Goal: Task Accomplishment & Management: Use online tool/utility

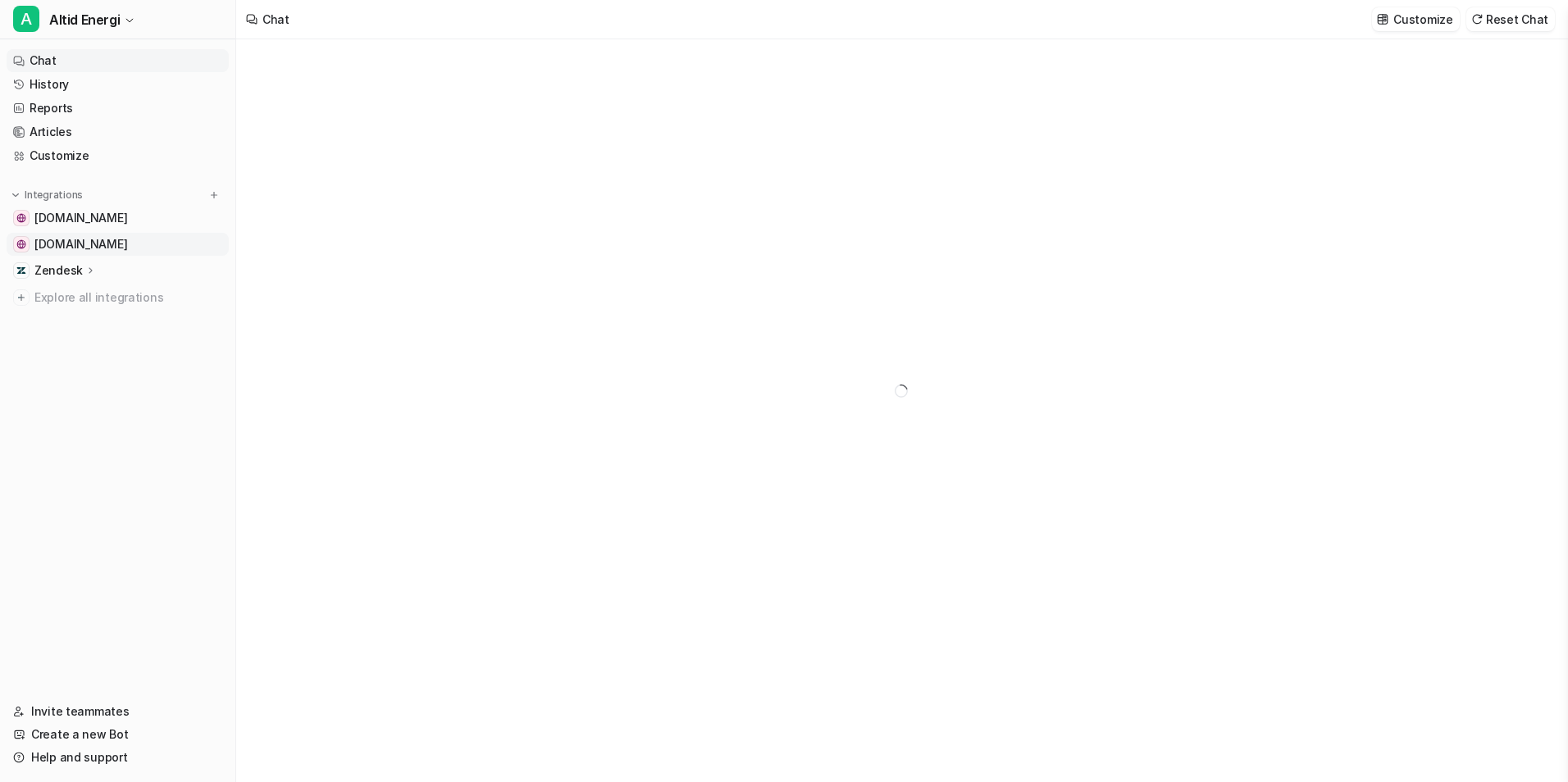
type textarea "**********"
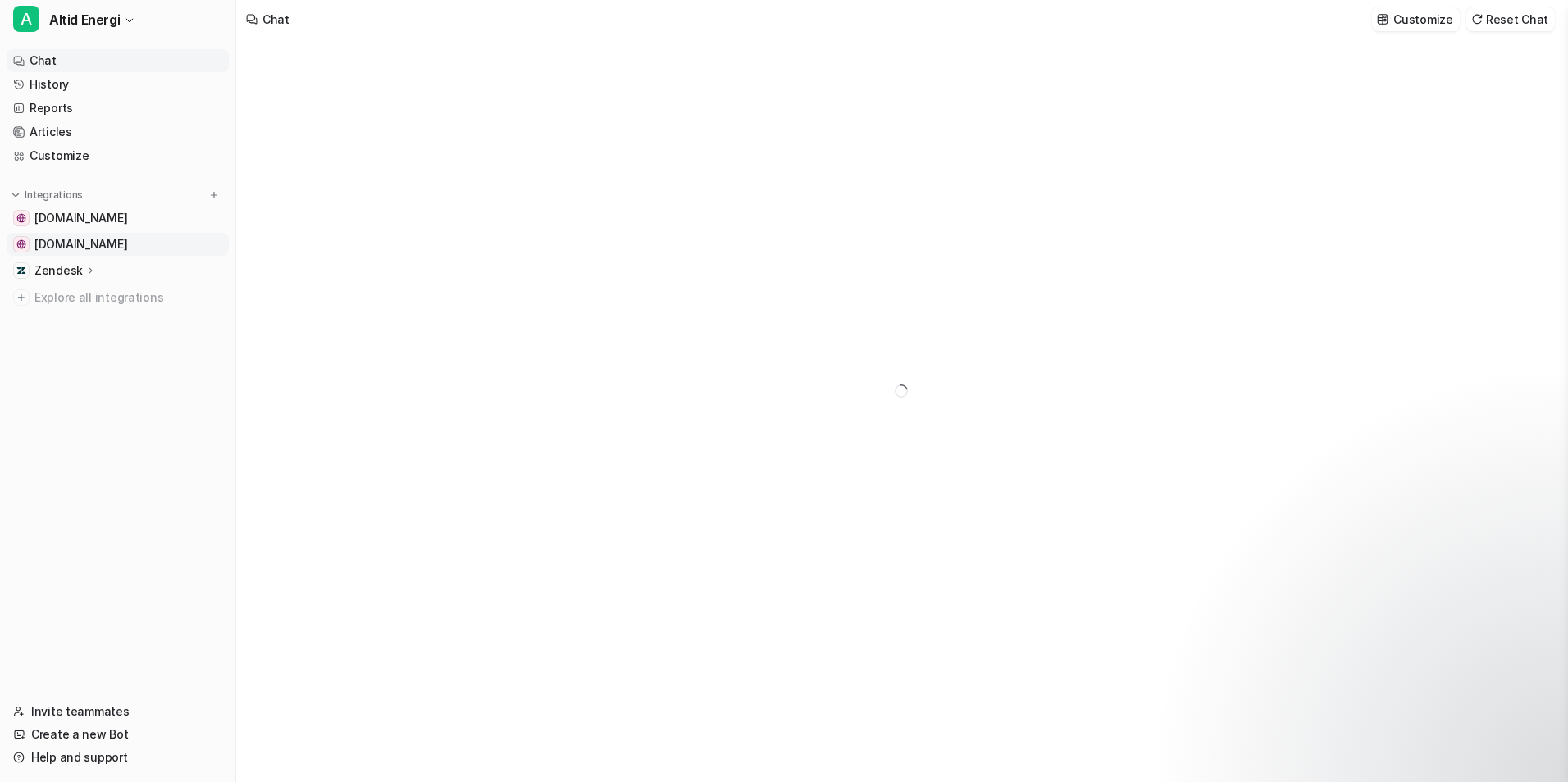
click at [102, 237] on span "[DOMAIN_NAME]" at bounding box center [81, 244] width 92 height 17
click at [75, 244] on span "[DOMAIN_NAME]" at bounding box center [81, 244] width 92 height 17
click at [71, 246] on span "[DOMAIN_NAME]" at bounding box center [81, 244] width 92 height 17
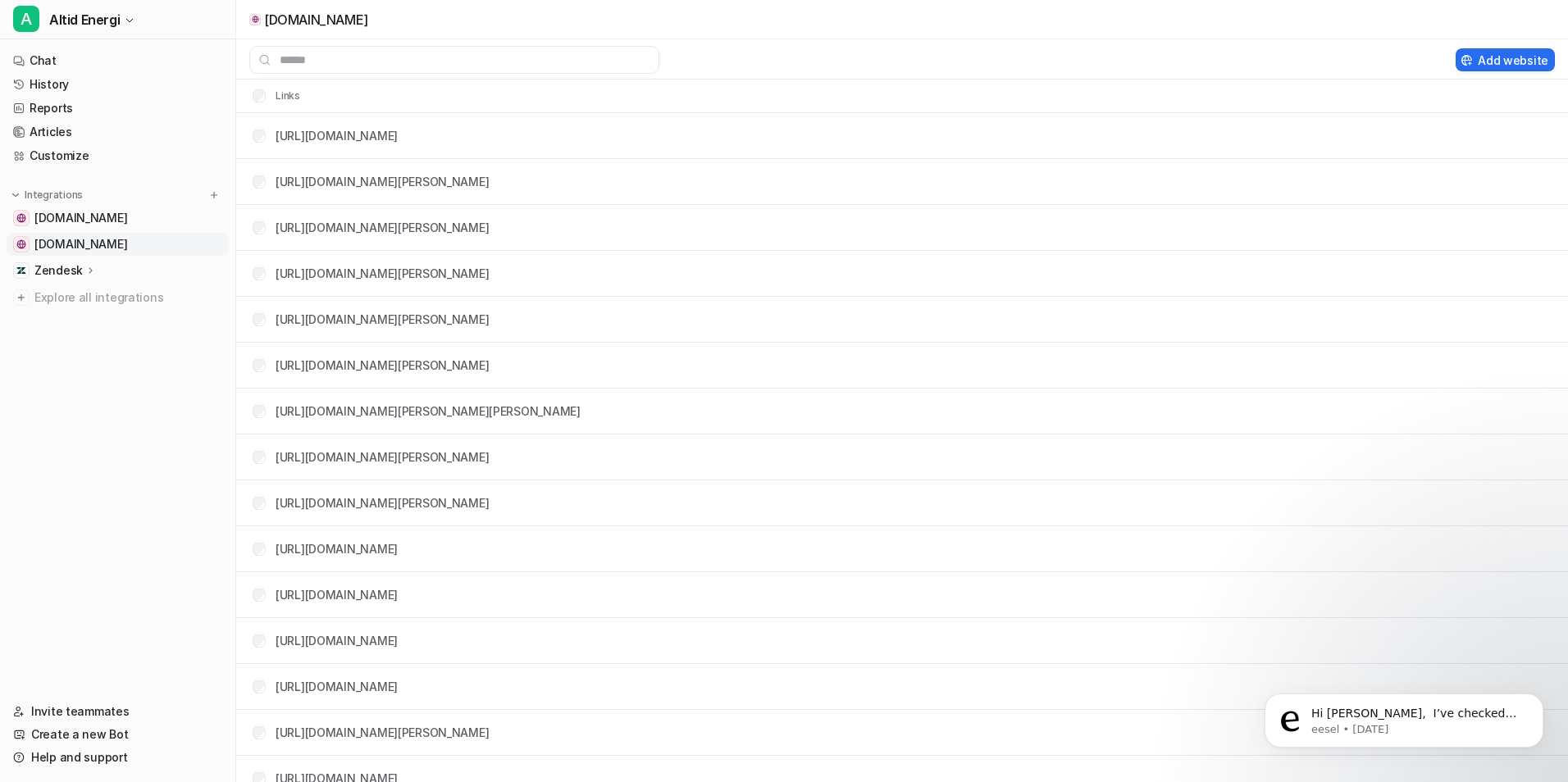
click at [79, 244] on span "[DOMAIN_NAME]" at bounding box center [81, 244] width 92 height 17
click at [31, 241] on link "[DOMAIN_NAME]" at bounding box center [118, 243] width 222 height 23
click at [84, 246] on span "[DOMAIN_NAME]" at bounding box center [81, 244] width 92 height 17
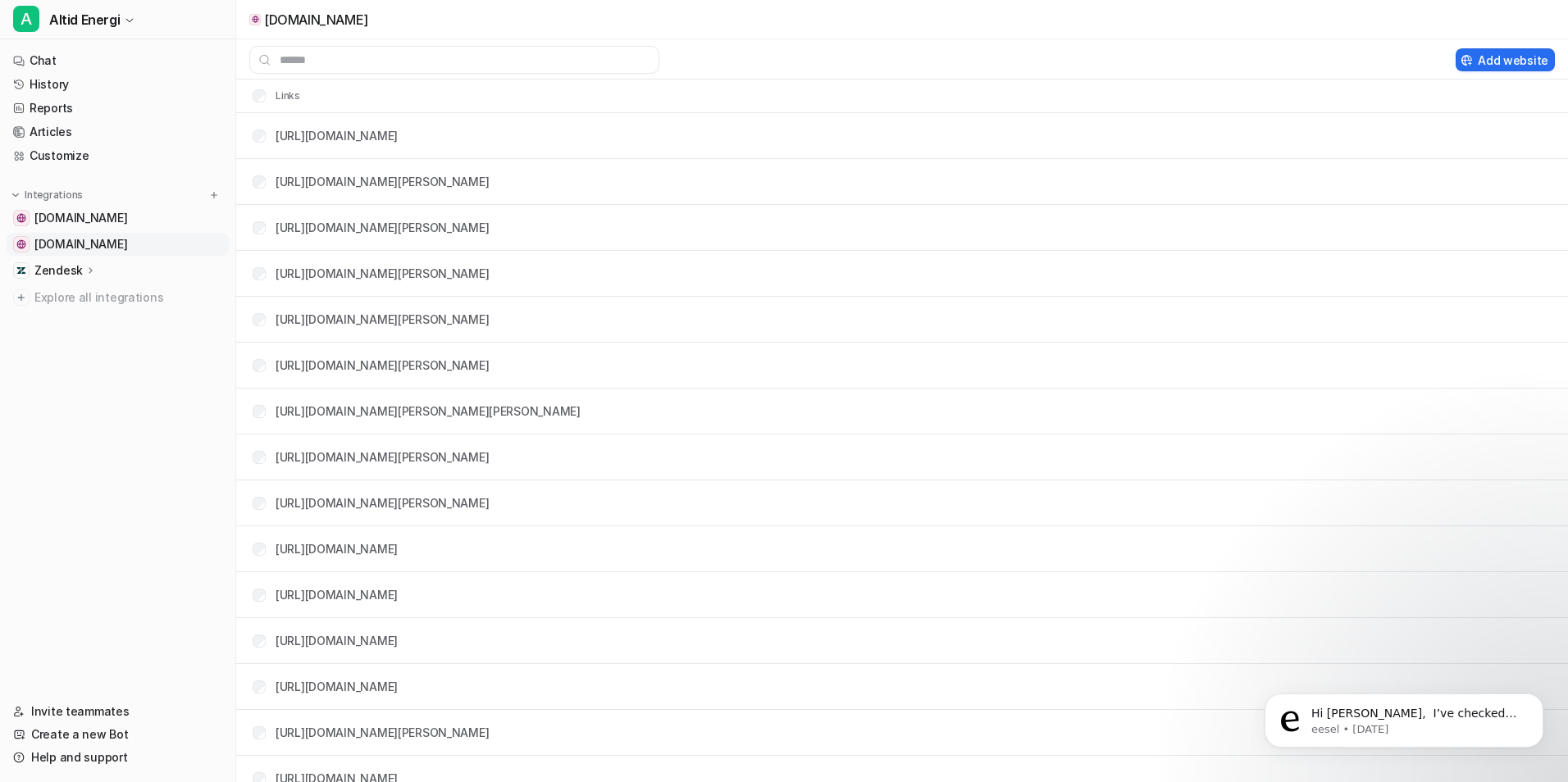
click at [84, 243] on span "[DOMAIN_NAME]" at bounding box center [81, 244] width 92 height 17
click at [287, 96] on th "Links" at bounding box center [269, 96] width 61 height 19
click at [697, 110] on tr "Links" at bounding box center [902, 96] width 1331 height 33
click at [321, 55] on input "text" at bounding box center [454, 60] width 410 height 28
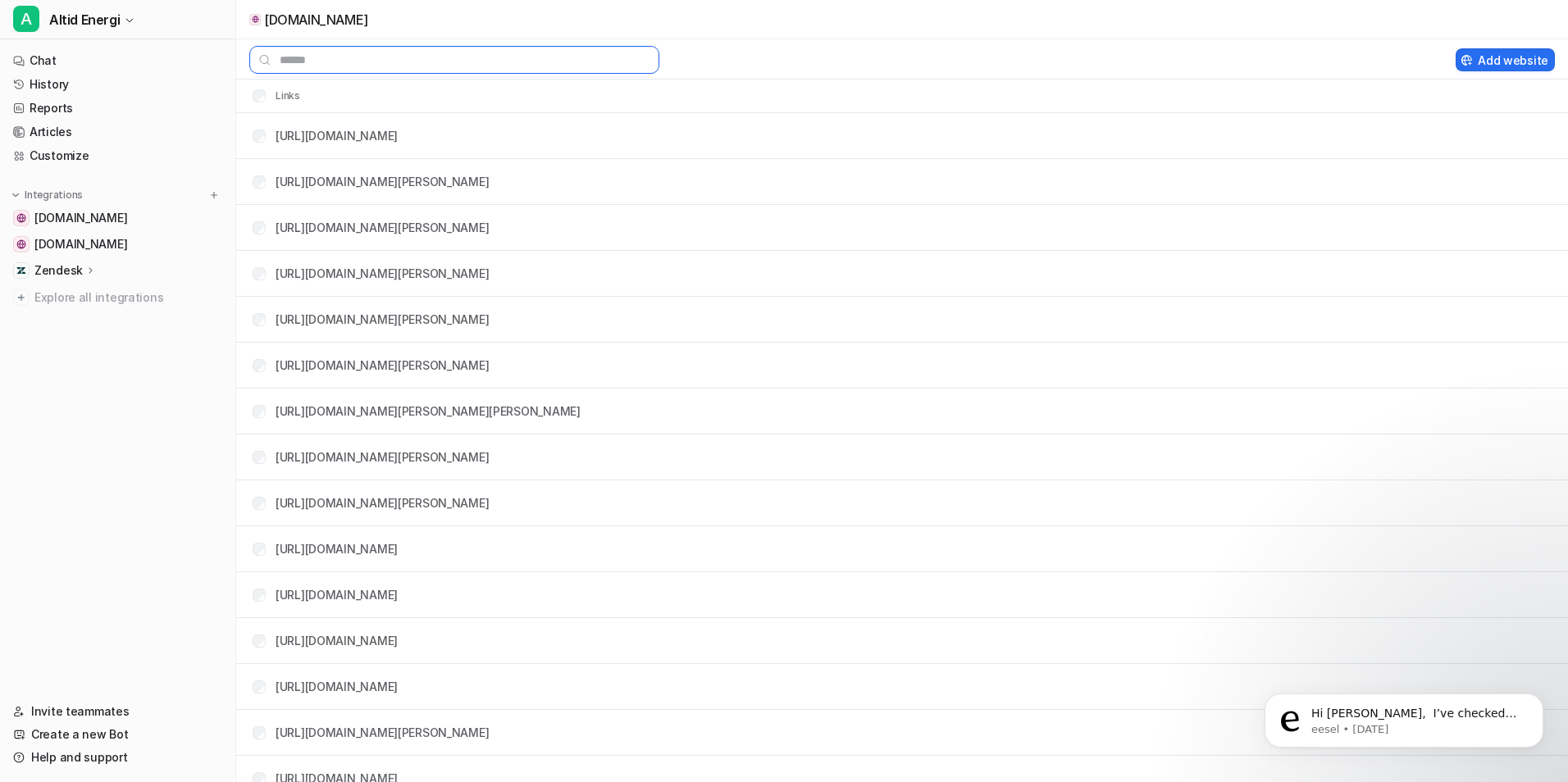
click at [316, 65] on input "text" at bounding box center [454, 60] width 410 height 28
click at [325, 23] on p "[DOMAIN_NAME]" at bounding box center [316, 20] width 104 height 17
click at [326, 18] on p "[DOMAIN_NAME]" at bounding box center [316, 20] width 104 height 17
click at [95, 246] on span "[DOMAIN_NAME]" at bounding box center [81, 244] width 92 height 17
click at [54, 245] on span "[DOMAIN_NAME]" at bounding box center [81, 244] width 92 height 17
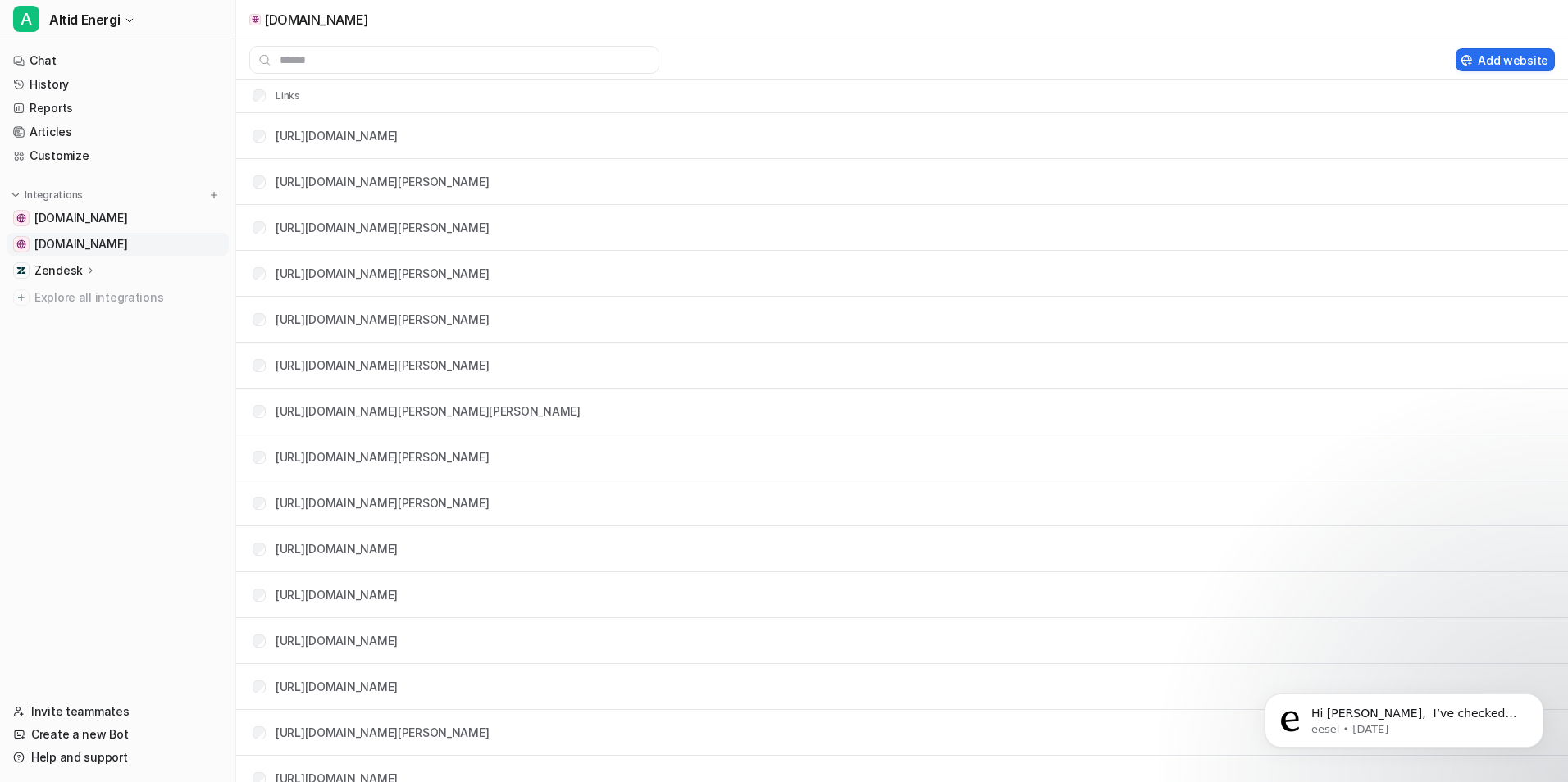
click at [54, 245] on span "[DOMAIN_NAME]" at bounding box center [81, 244] width 92 height 17
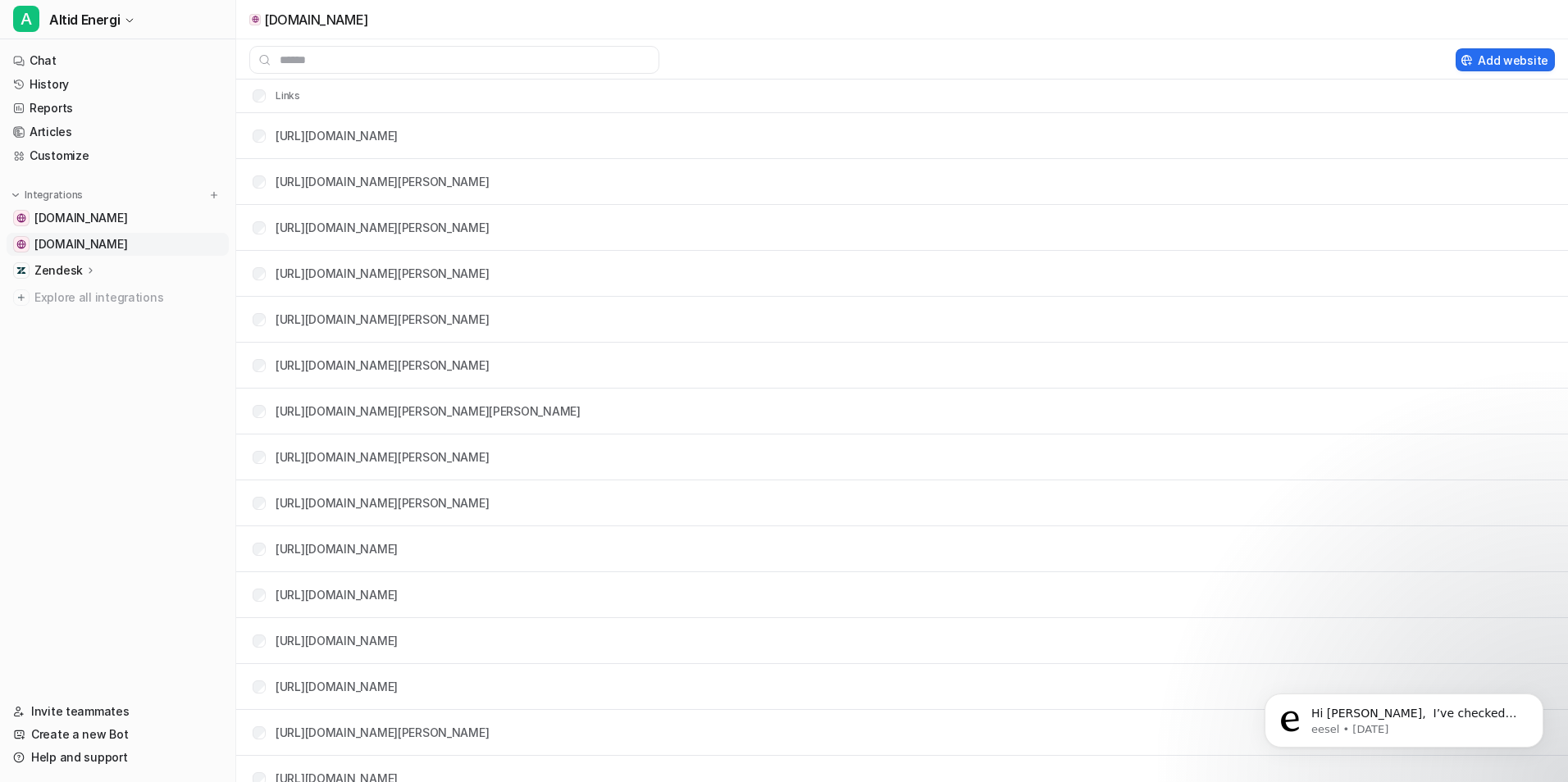
click at [54, 245] on span "[DOMAIN_NAME]" at bounding box center [81, 244] width 92 height 17
click at [55, 242] on span "[DOMAIN_NAME]" at bounding box center [81, 244] width 92 height 17
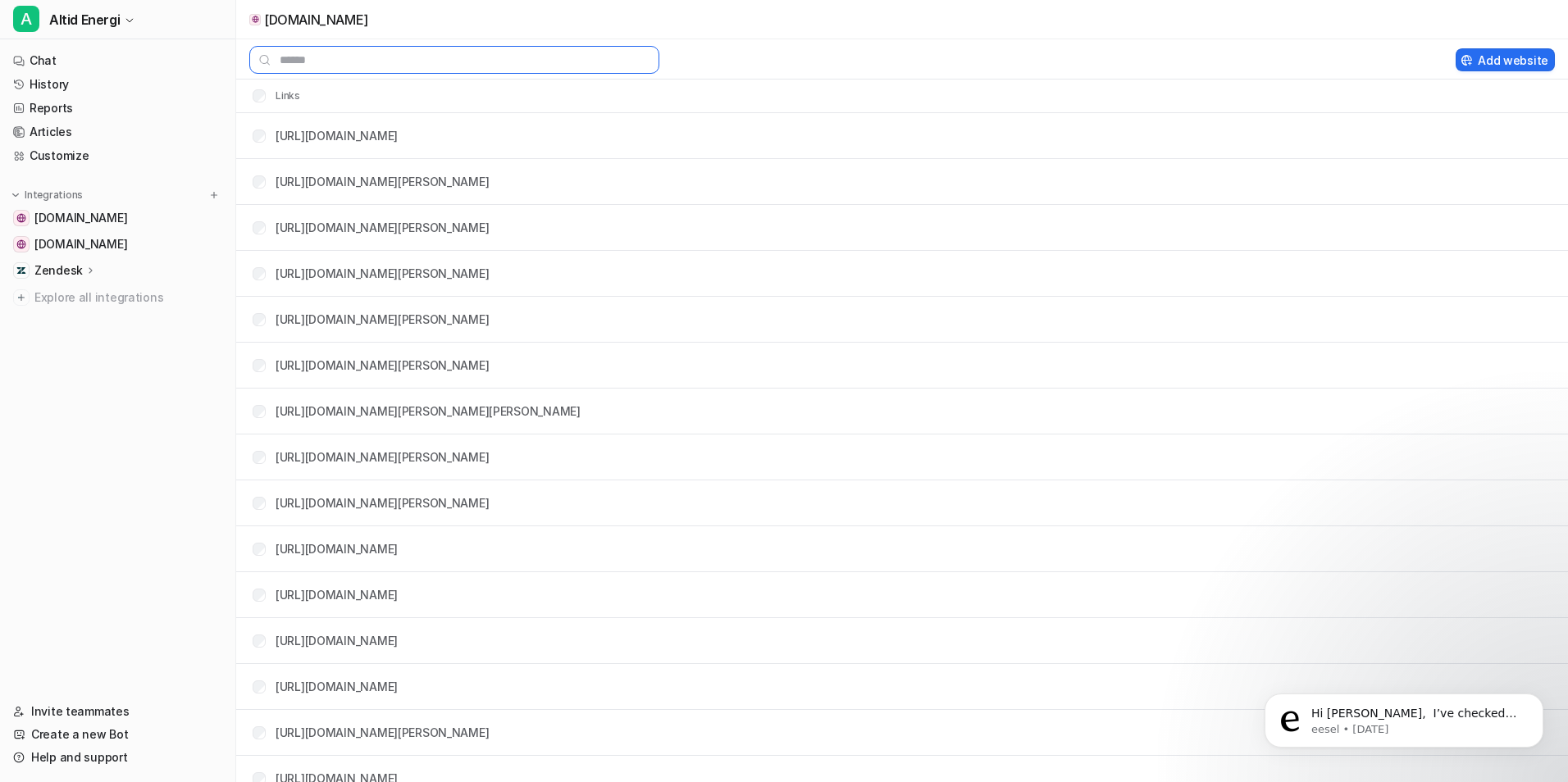
click at [323, 52] on input "text" at bounding box center [454, 60] width 410 height 28
click at [323, 55] on input "text" at bounding box center [454, 60] width 410 height 28
click at [310, 23] on p "[DOMAIN_NAME]" at bounding box center [316, 20] width 104 height 17
click at [1381, 720] on span "Hi Michael, ​ I’ve checked with the team and everything looks good on our end. …" at bounding box center [1416, 778] width 211 height 143
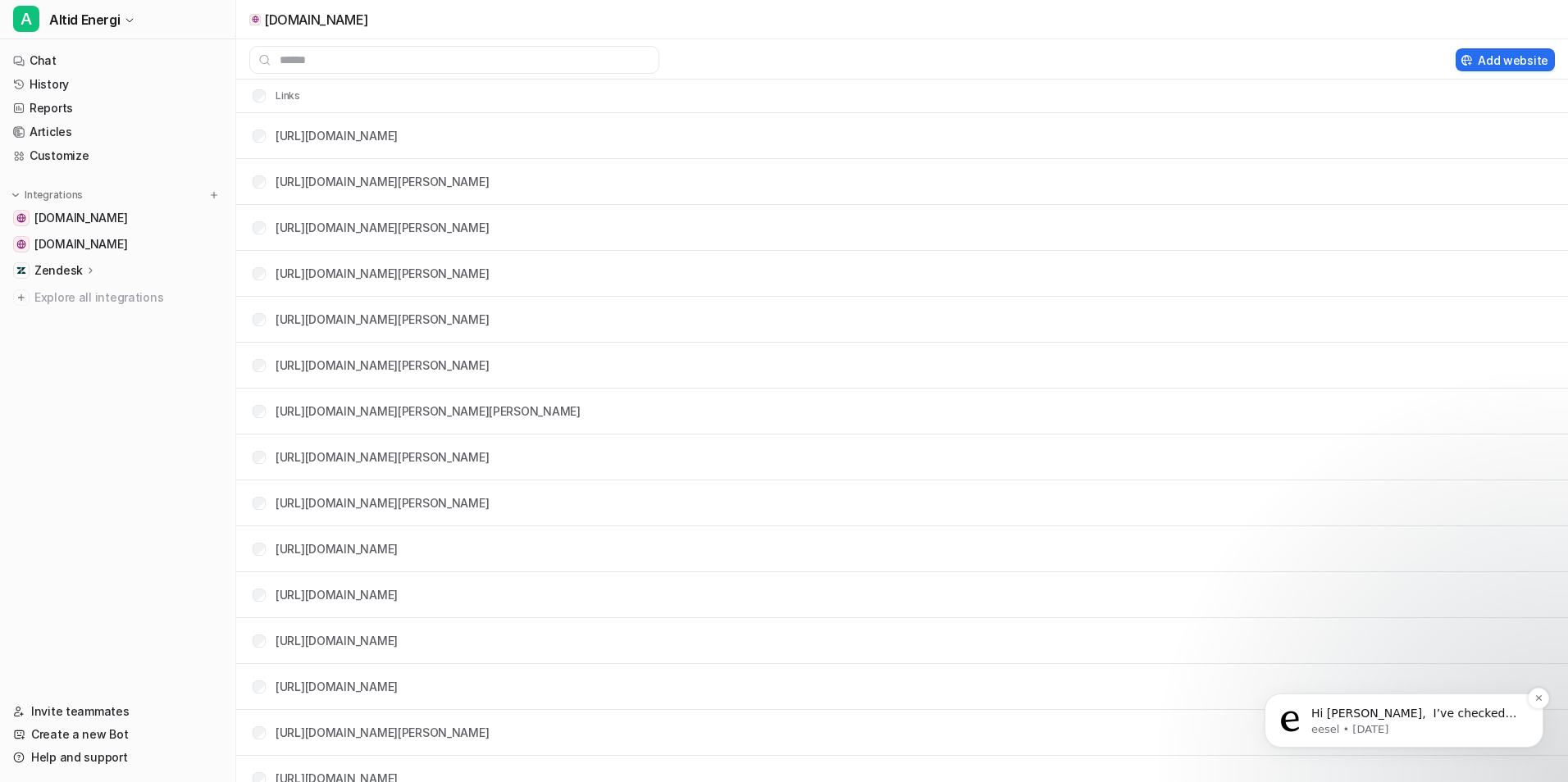
click at [1471, 712] on tr "[URL][DOMAIN_NAME][PERSON_NAME]" at bounding box center [902, 732] width 1331 height 46
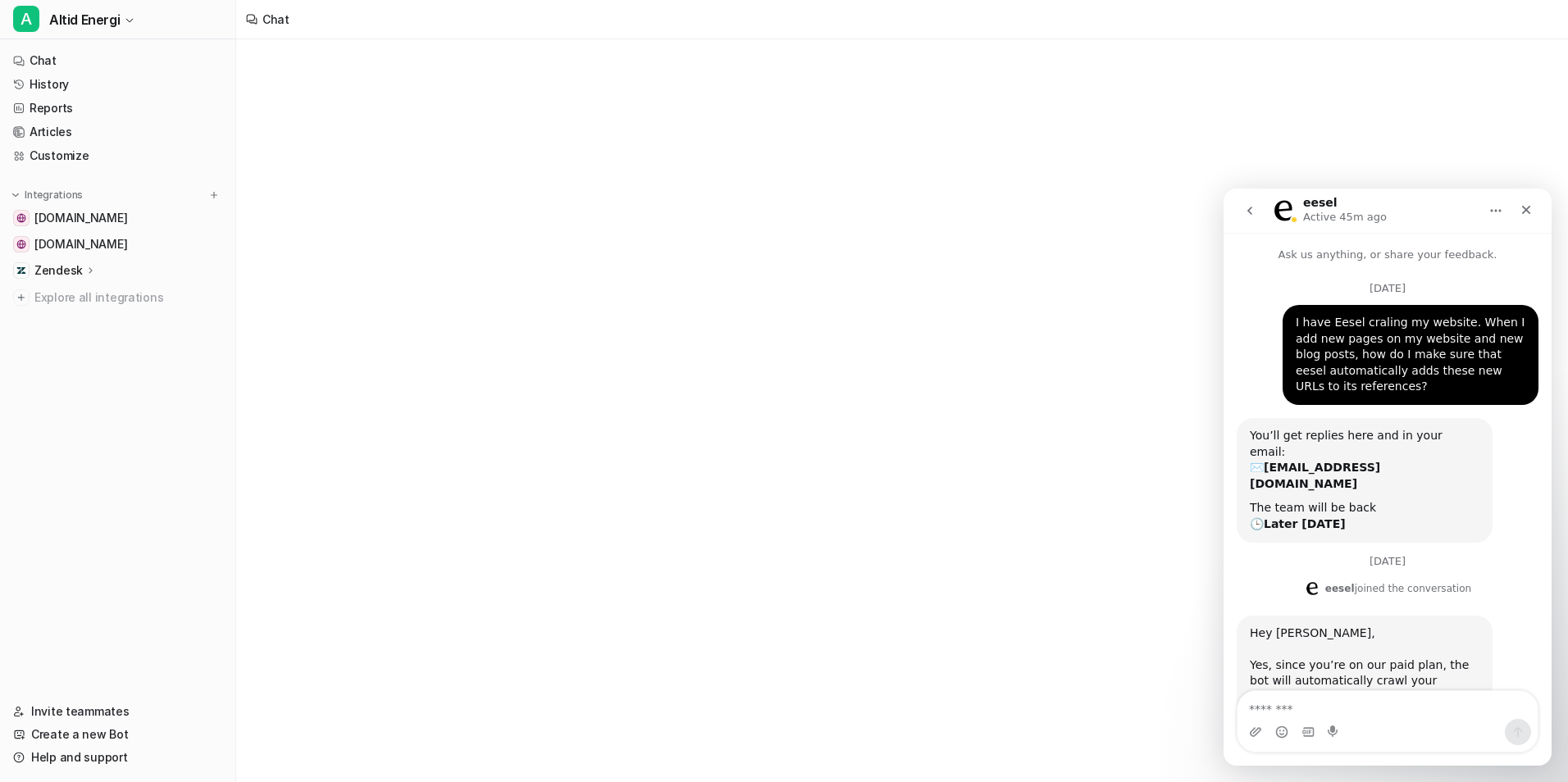
scroll to position [3, 0]
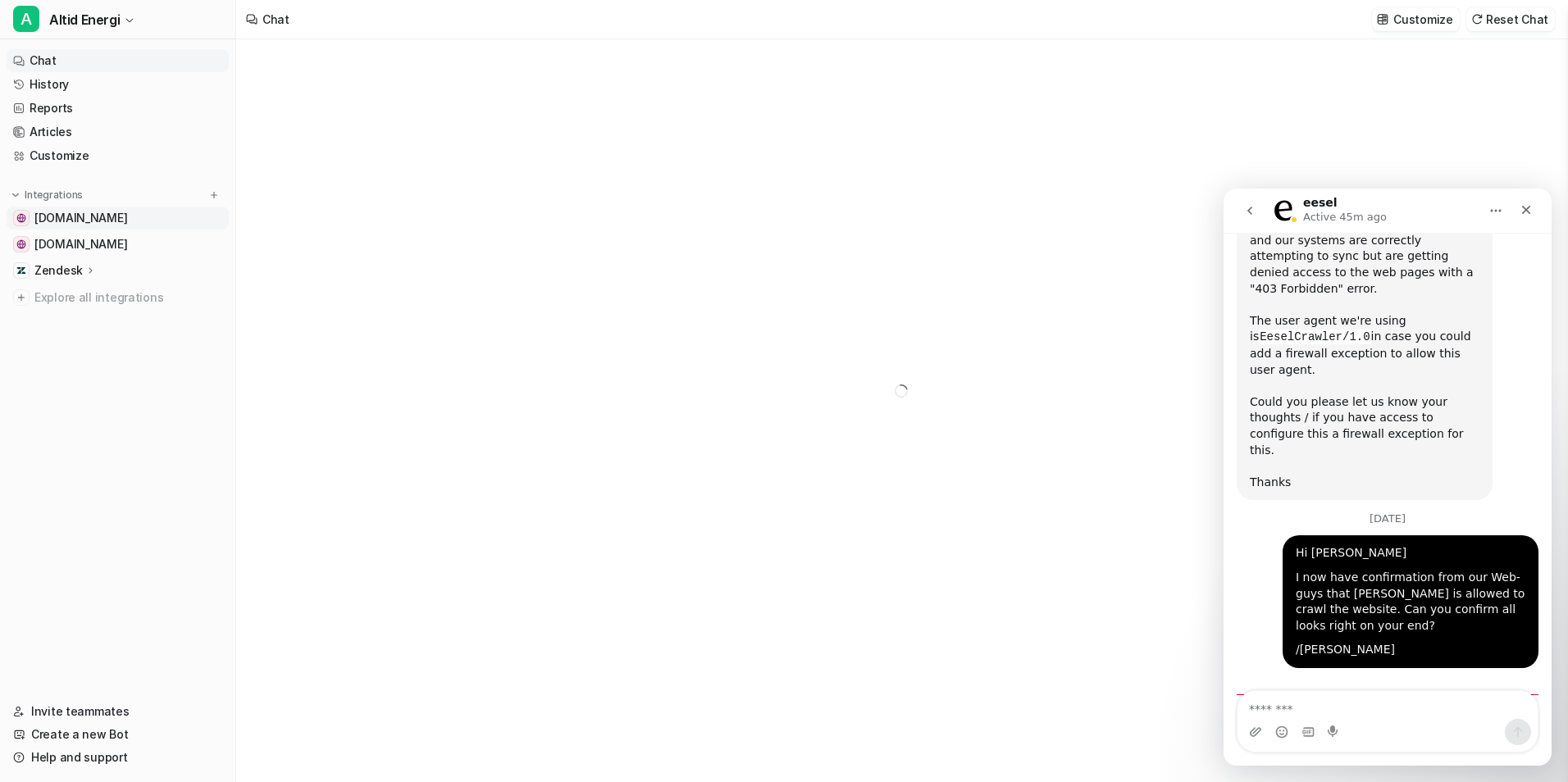
type textarea "**********"
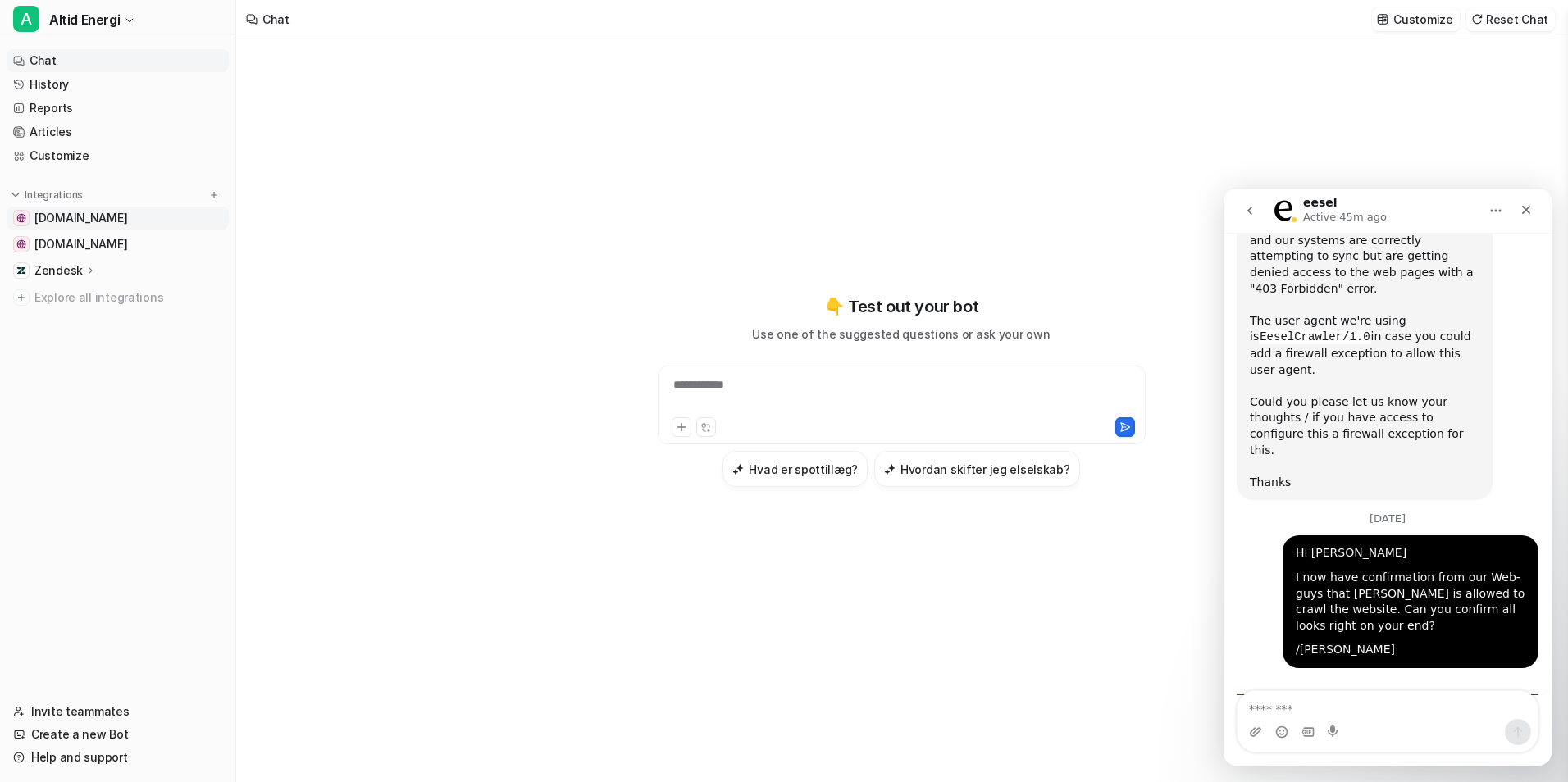
scroll to position [2712, 0]
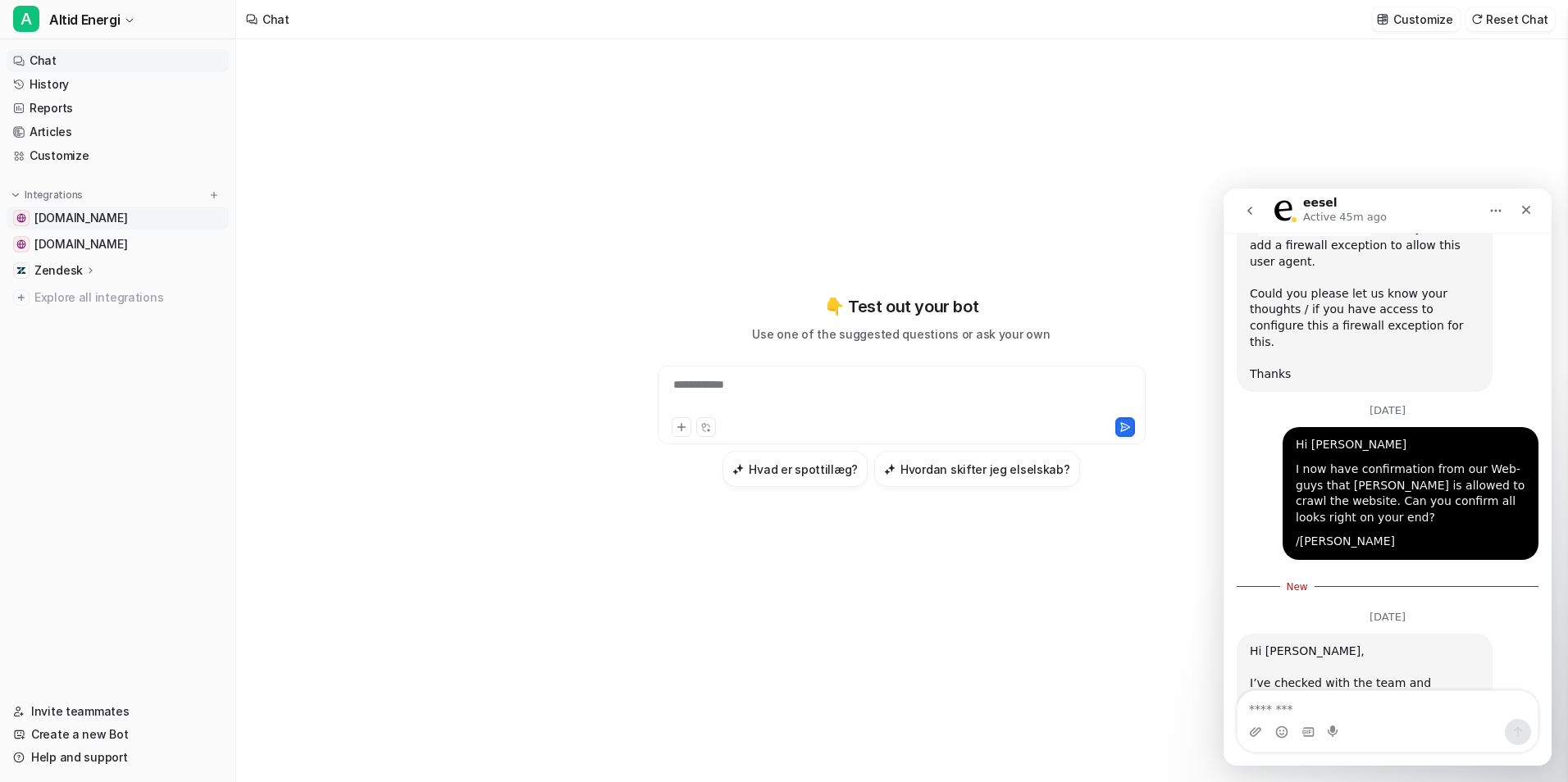
click at [78, 216] on span "[DOMAIN_NAME]" at bounding box center [81, 218] width 92 height 17
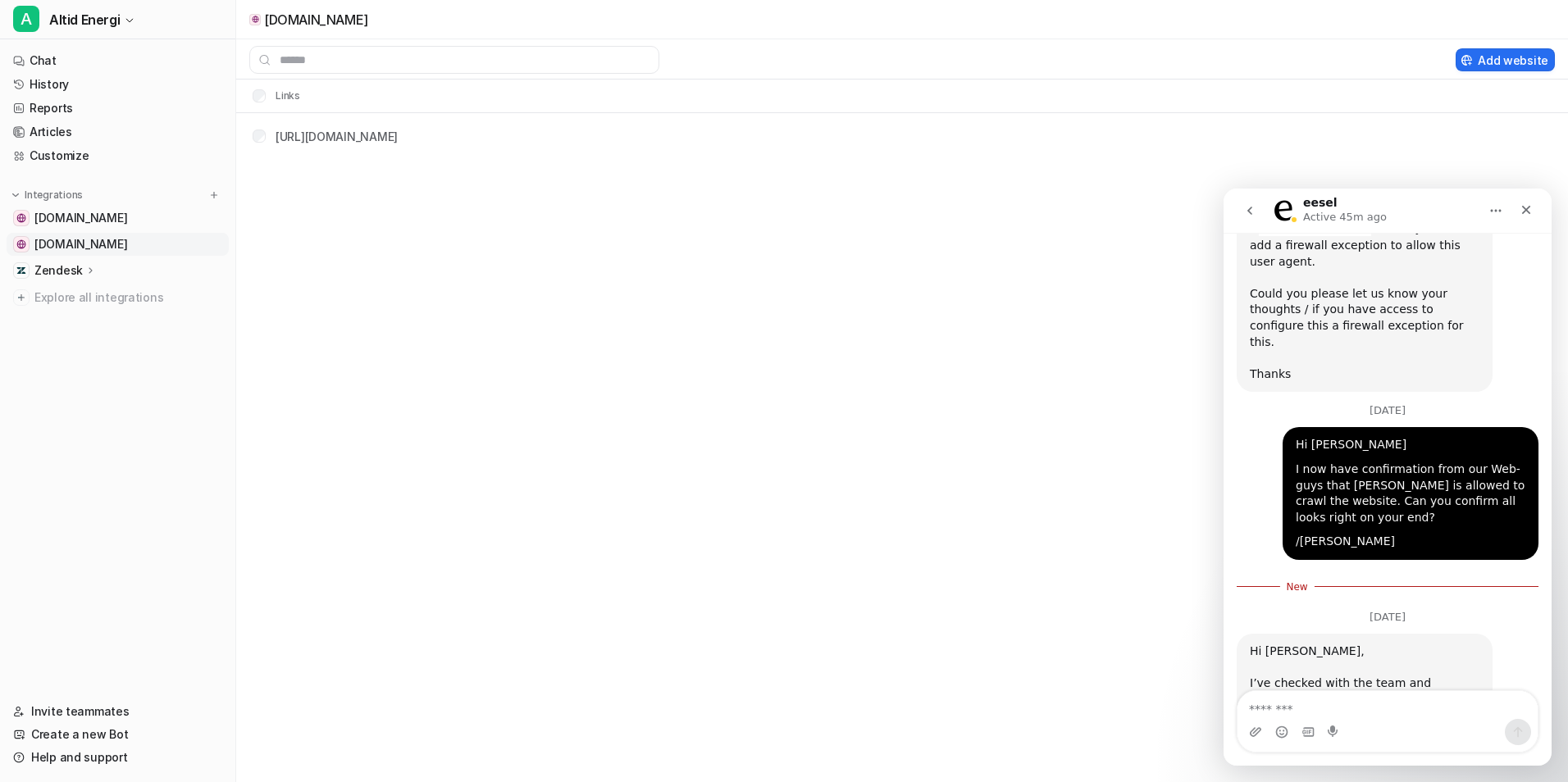
click at [58, 246] on span "[DOMAIN_NAME]" at bounding box center [81, 244] width 92 height 17
click at [65, 245] on span "[DOMAIN_NAME]" at bounding box center [81, 244] width 92 height 17
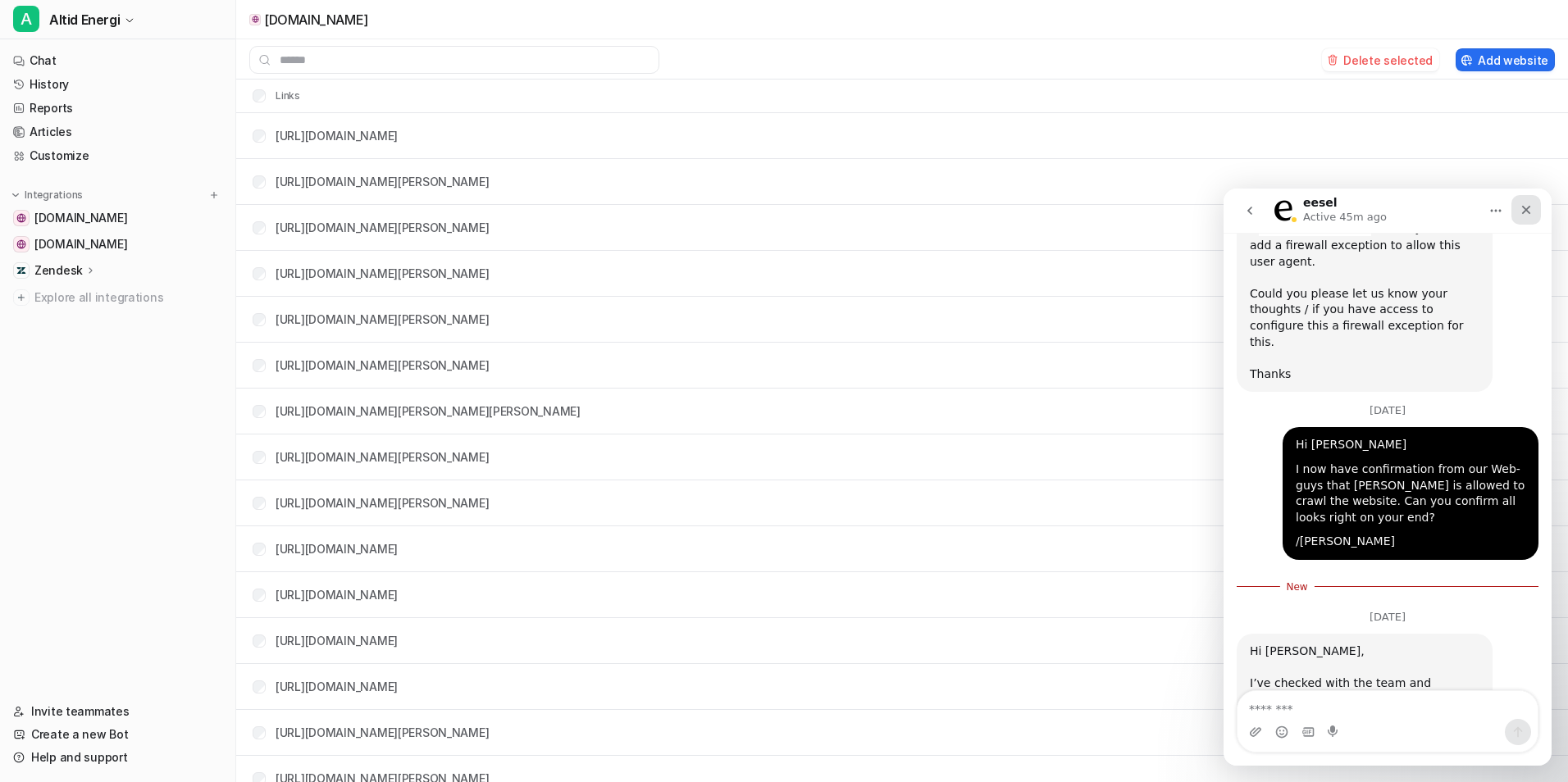
click at [1524, 205] on icon "Close" at bounding box center [1526, 210] width 13 height 13
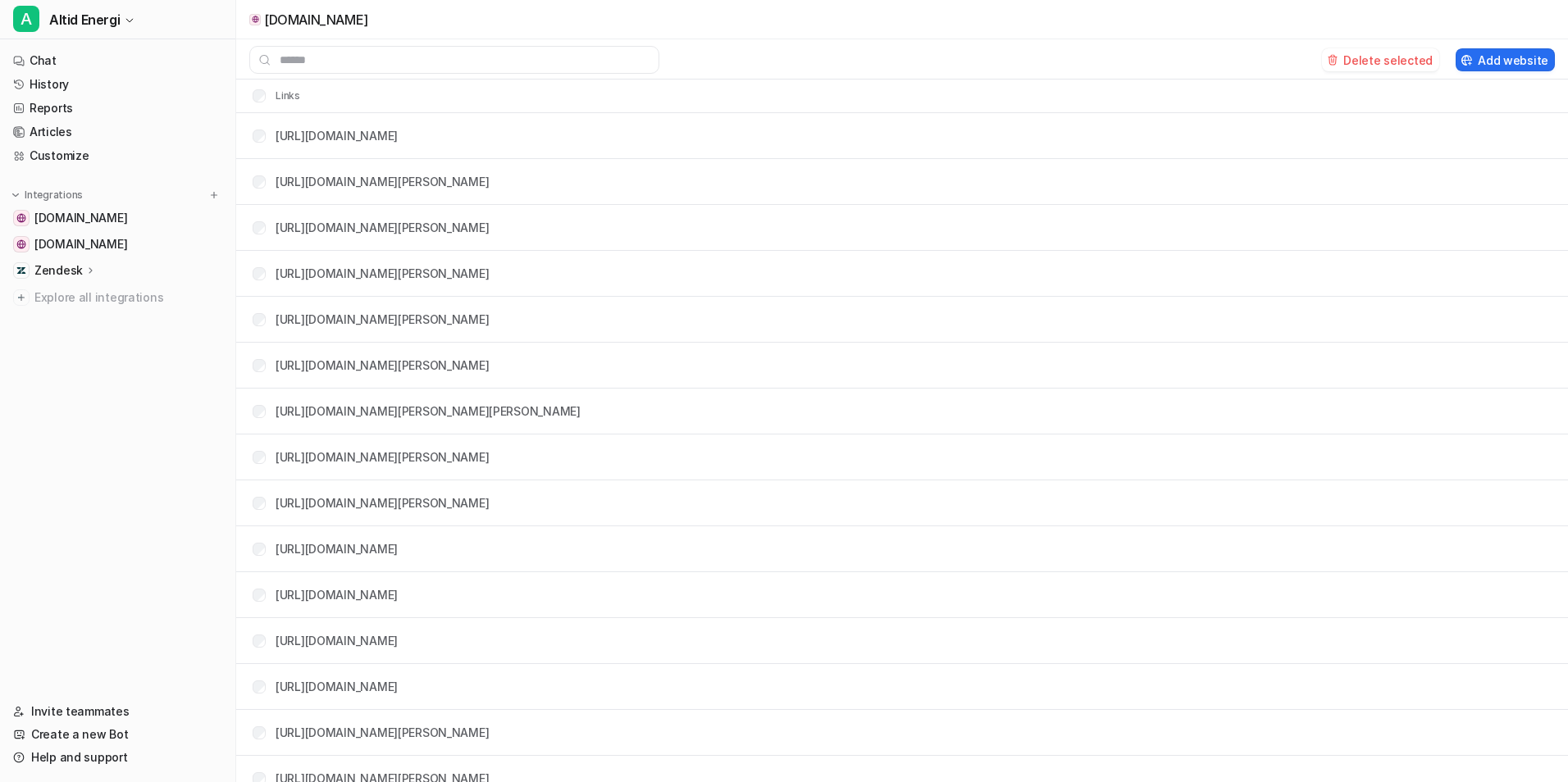
click at [329, 95] on tr "Links" at bounding box center [902, 96] width 1331 height 33
click at [1357, 61] on button "Delete selected" at bounding box center [1381, 60] width 118 height 23
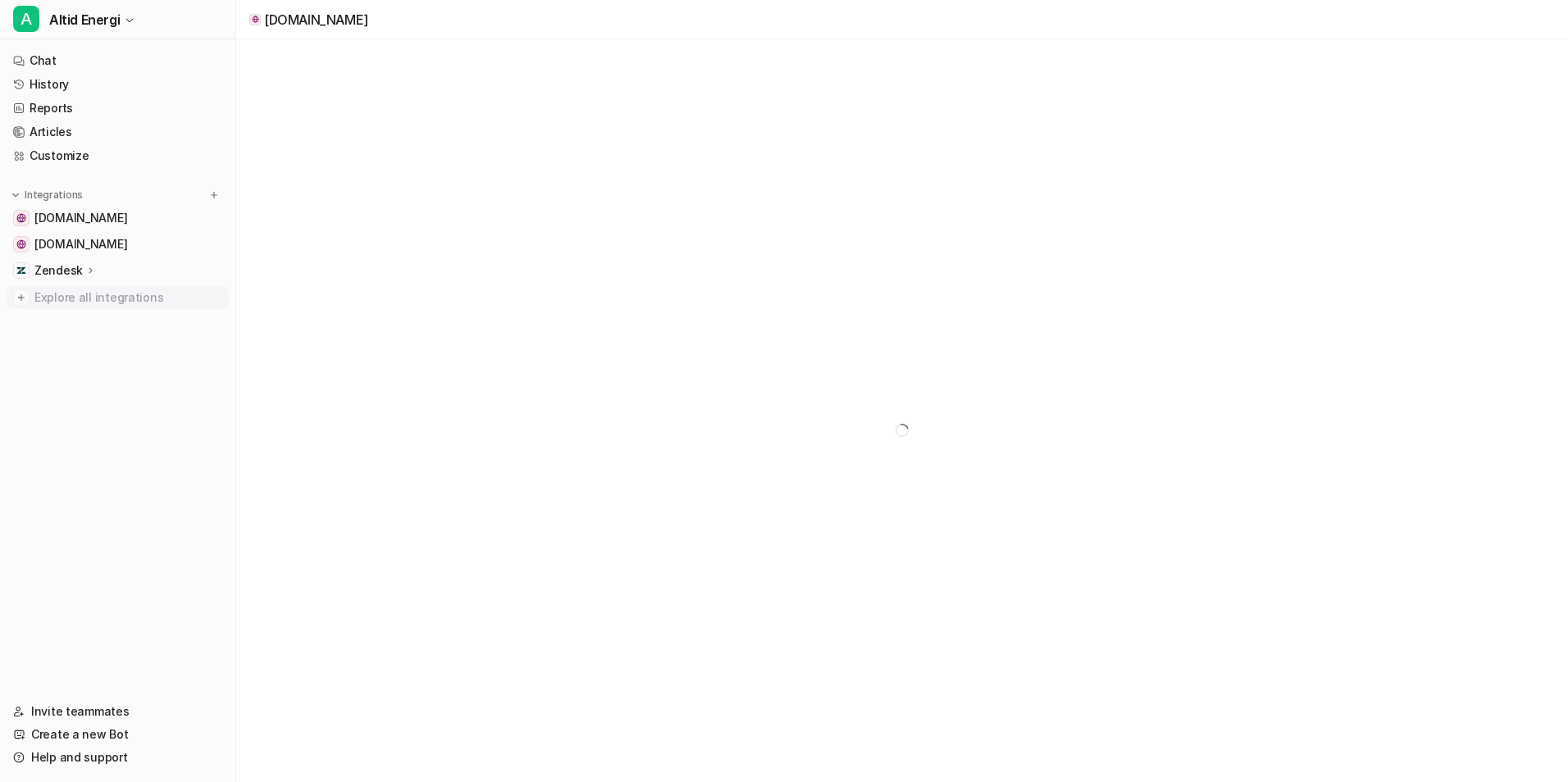
click at [70, 298] on span "Explore all integrations" at bounding box center [128, 297] width 188 height 26
click at [106, 240] on span "[DOMAIN_NAME]" at bounding box center [81, 244] width 92 height 17
click at [70, 241] on span "[DOMAIN_NAME]" at bounding box center [81, 244] width 92 height 17
click at [587, 594] on div at bounding box center [902, 430] width 1331 height 782
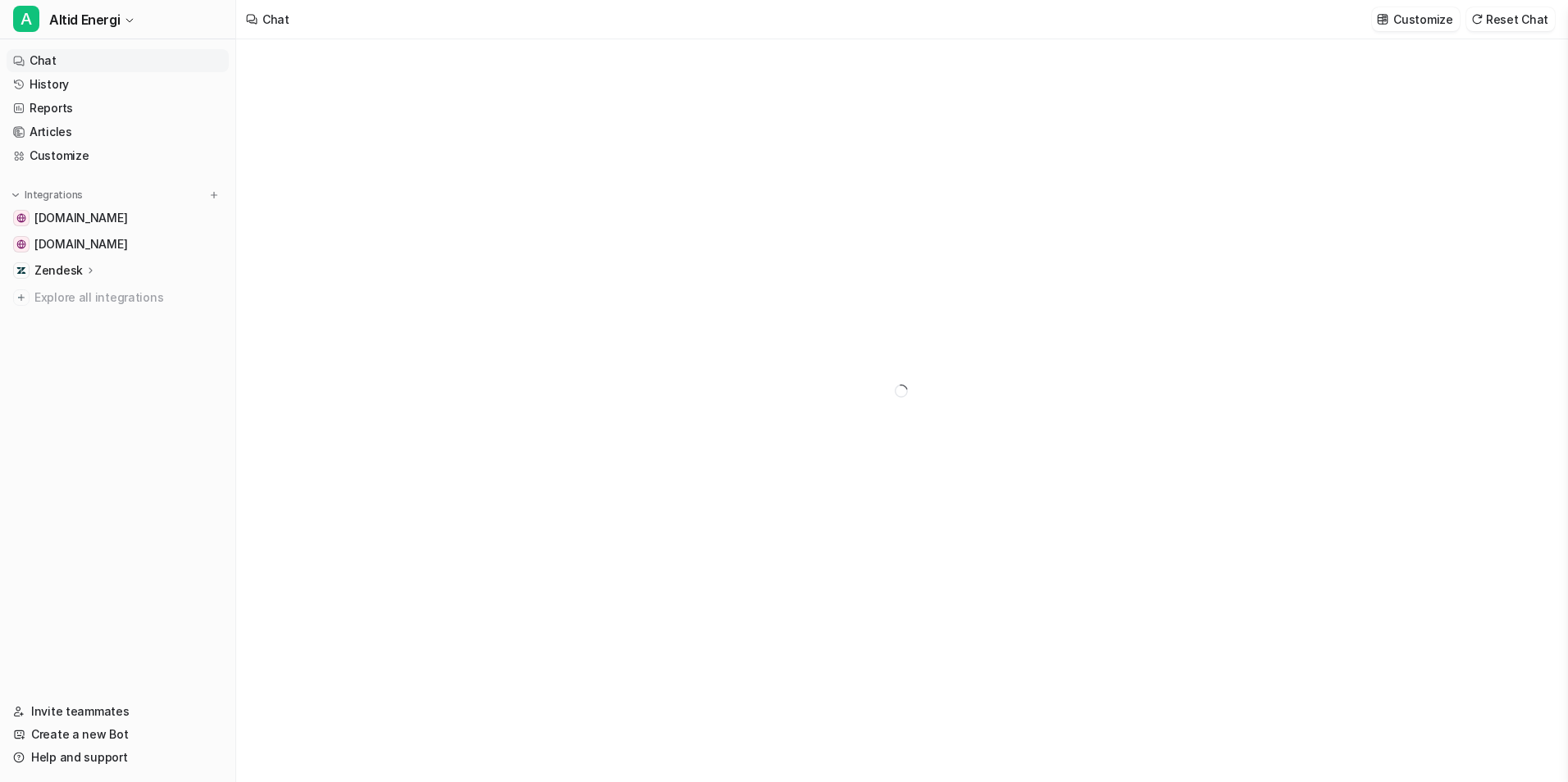
type textarea "**********"
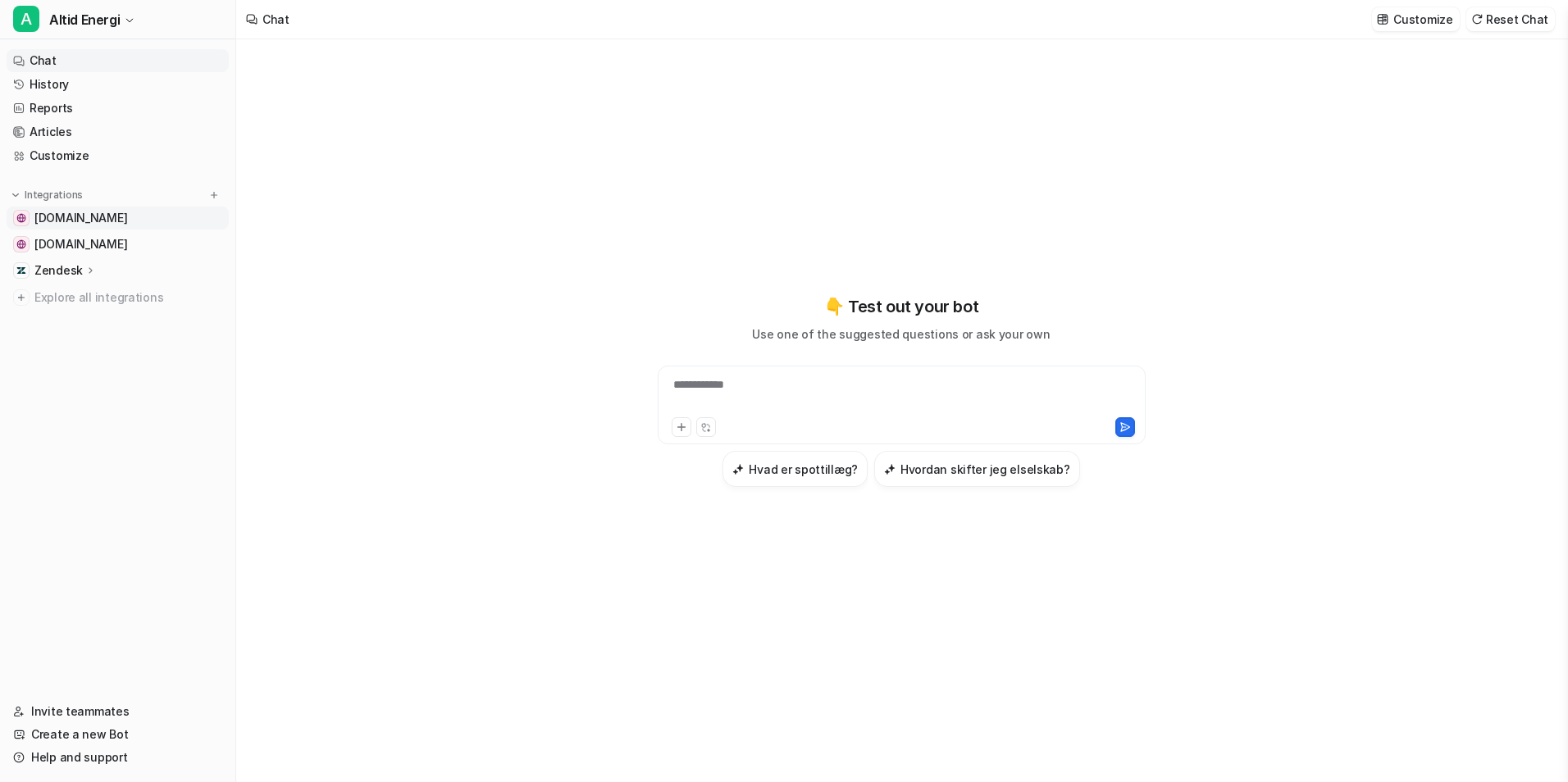
click at [152, 215] on link "[DOMAIN_NAME]" at bounding box center [118, 217] width 222 height 23
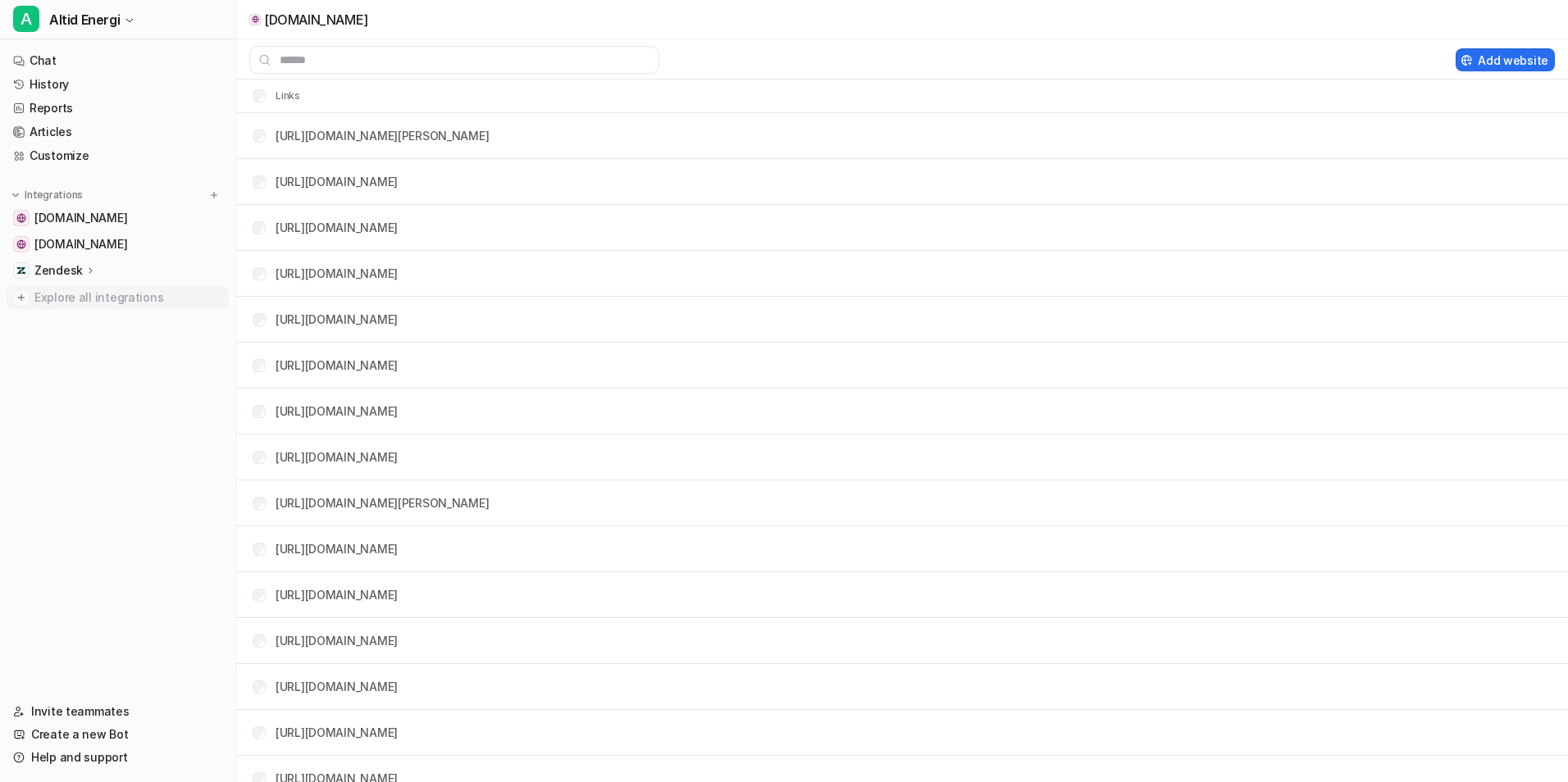
drag, startPoint x: 135, startPoint y: 222, endPoint x: 75, endPoint y: 294, distance: 93.7
click at [75, 293] on span "Explore all integrations" at bounding box center [128, 297] width 188 height 26
click at [75, 294] on span "Explore all integrations" at bounding box center [128, 297] width 188 height 26
click at [78, 299] on span "Explore all integrations" at bounding box center [128, 297] width 188 height 26
click at [86, 217] on span "[DOMAIN_NAME]" at bounding box center [81, 218] width 92 height 17
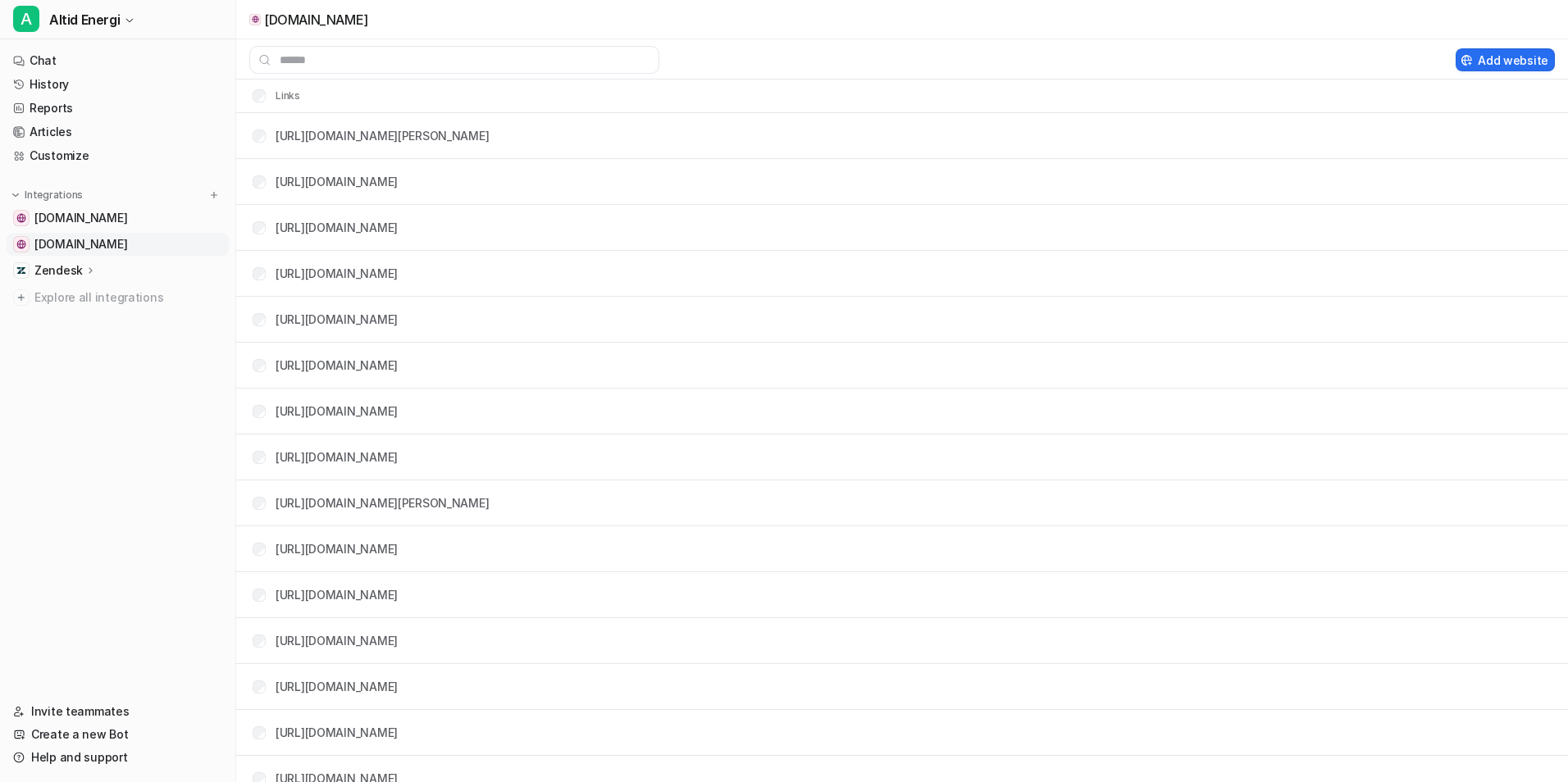
click at [104, 240] on span "[DOMAIN_NAME]" at bounding box center [81, 244] width 92 height 17
click at [78, 215] on span "[DOMAIN_NAME]" at bounding box center [81, 218] width 92 height 17
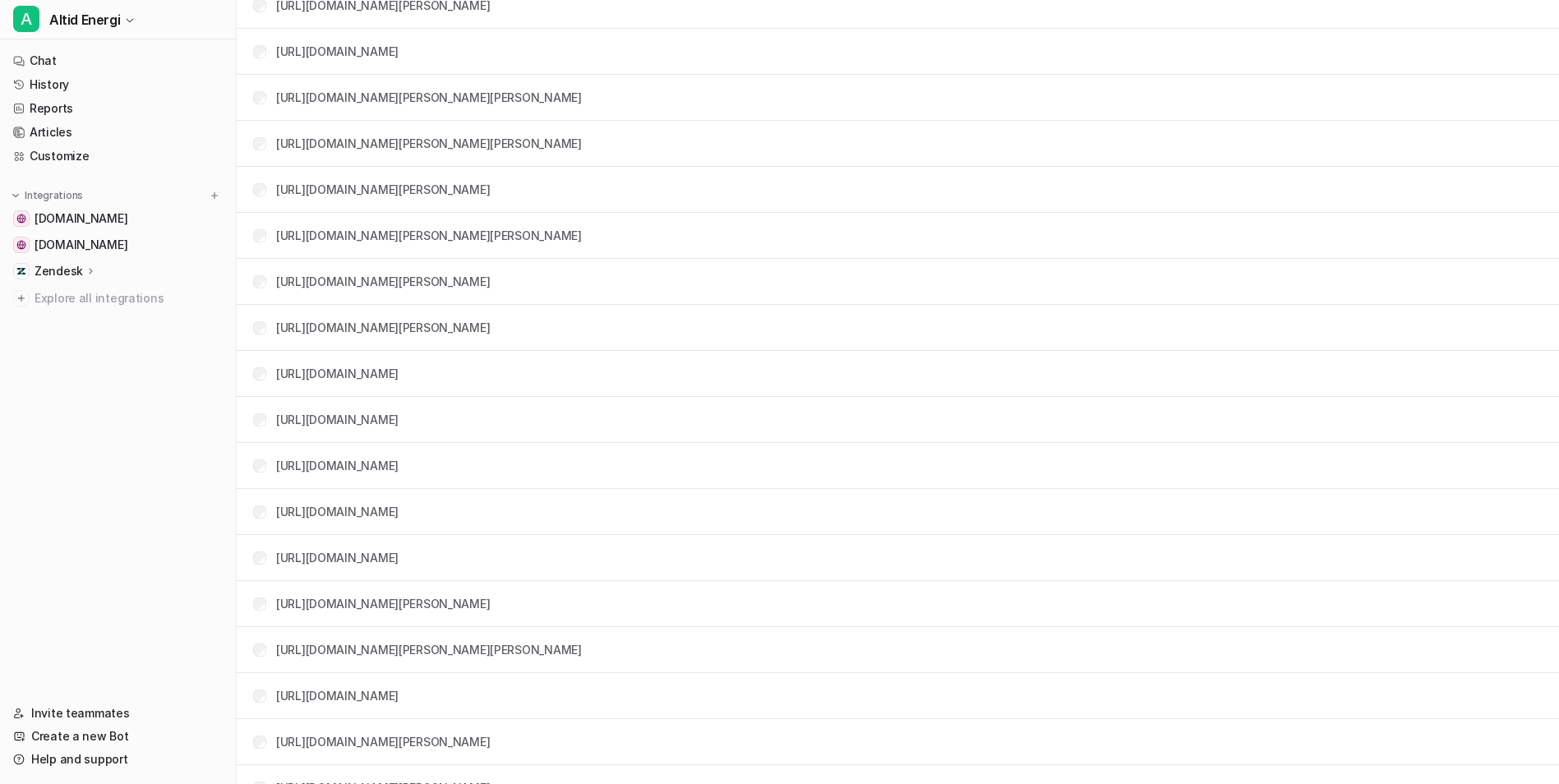
scroll to position [2301, 0]
